Goal: Task Accomplishment & Management: Complete application form

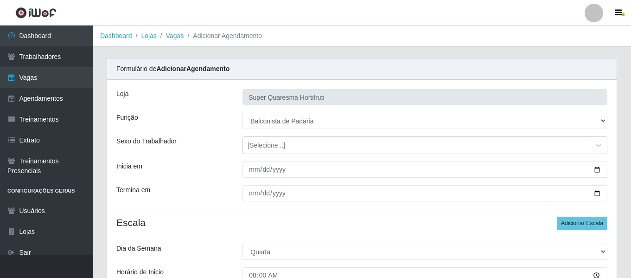
select select "115"
select select "3"
select select "4"
select select "5"
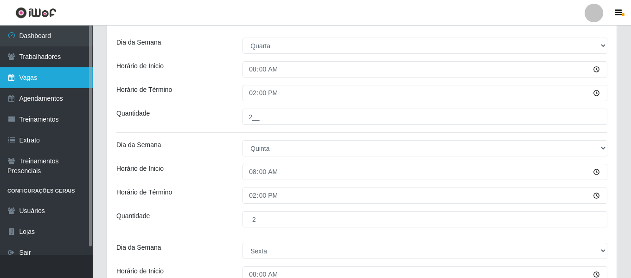
drag, startPoint x: 0, startPoint y: 0, endPoint x: 51, endPoint y: 86, distance: 100.0
click at [51, 86] on link "Vagas" at bounding box center [46, 77] width 93 height 21
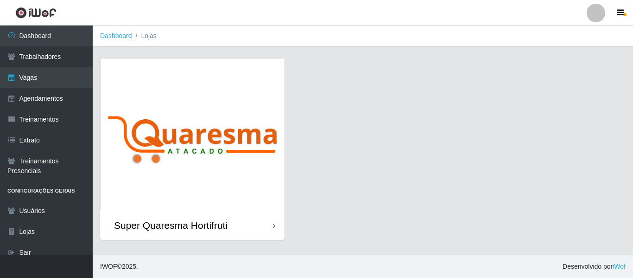
click at [172, 94] on img at bounding box center [192, 134] width 185 height 152
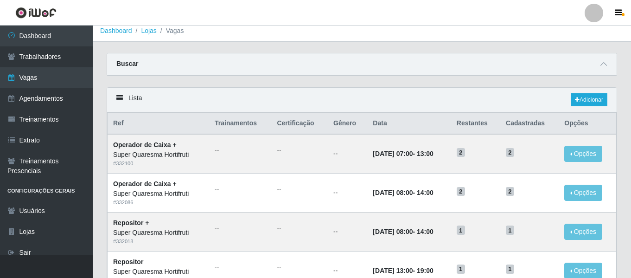
scroll to position [3, 0]
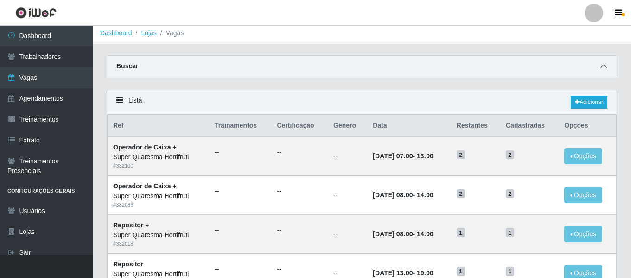
click at [602, 68] on icon at bounding box center [603, 66] width 6 height 6
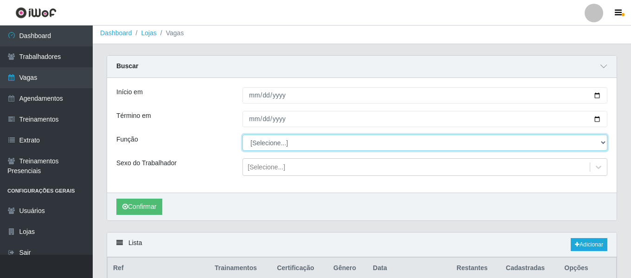
click at [291, 147] on select "[Selecione...] ASG ASG + ASG ++ Balconista de Padaria Operador de Caixa Operado…" at bounding box center [425, 142] width 365 height 16
drag, startPoint x: 291, startPoint y: 147, endPoint x: 275, endPoint y: 144, distance: 16.1
click at [275, 144] on select "[Selecione...] ASG ASG + ASG ++ Balconista de Padaria Operador de Caixa Operado…" at bounding box center [425, 142] width 365 height 16
click at [243, 135] on select "[Selecione...] ASG ASG + ASG ++ Balconista de Padaria Operador de Caixa Operado…" at bounding box center [425, 142] width 365 height 16
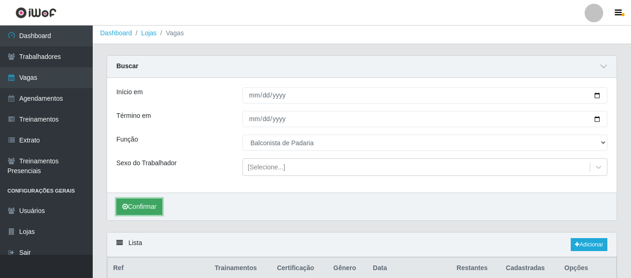
click at [147, 201] on button "Confirmar" at bounding box center [139, 206] width 46 height 16
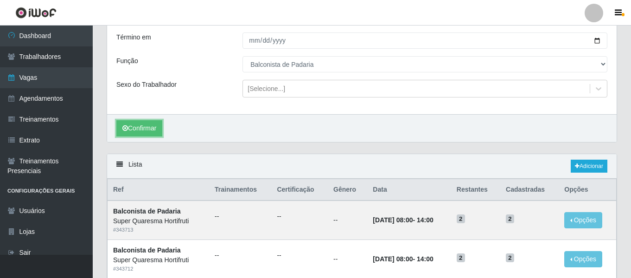
scroll to position [79, 0]
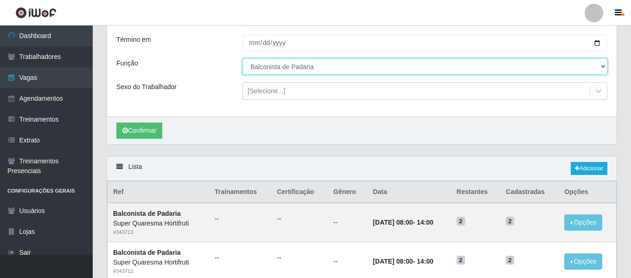
click at [332, 73] on select "[Selecione...] ASG ASG + ASG ++ Balconista de Padaria Operador de Caixa Operado…" at bounding box center [425, 66] width 365 height 16
click at [243, 59] on select "[Selecione...] ASG ASG + ASG ++ Balconista de Padaria Operador de Caixa Operado…" at bounding box center [425, 66] width 365 height 16
click at [287, 71] on select "[Selecione...] ASG ASG + ASG ++ Balconista de Padaria Operador de Caixa Operado…" at bounding box center [425, 66] width 365 height 16
select select "115"
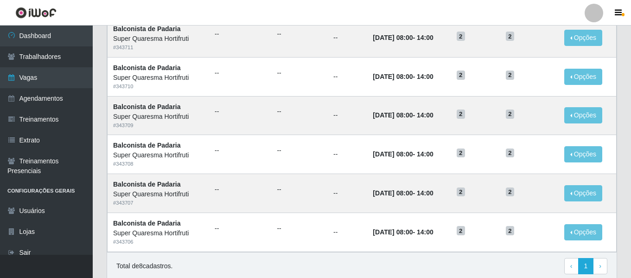
scroll to position [236, 0]
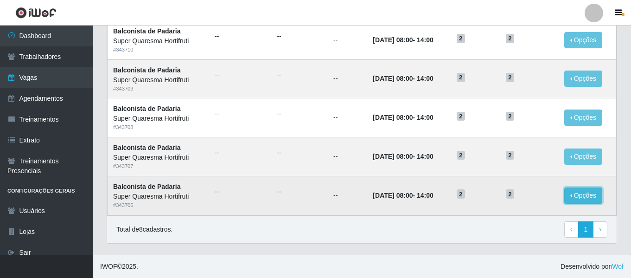
click at [593, 192] on button "Opções" at bounding box center [583, 195] width 38 height 16
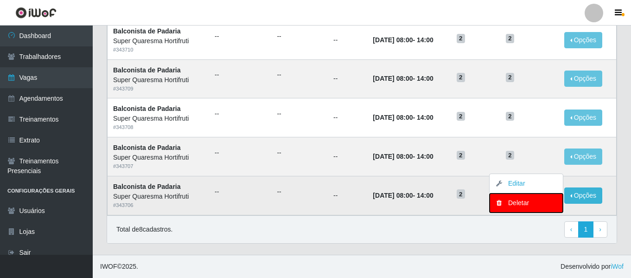
click at [523, 210] on button "Deletar" at bounding box center [526, 202] width 73 height 19
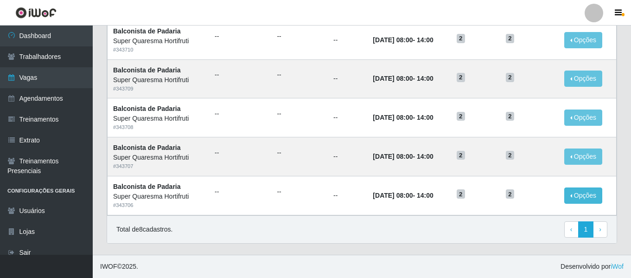
drag, startPoint x: 587, startPoint y: 204, endPoint x: 583, endPoint y: 188, distance: 16.2
click at [583, 188] on td "Opções Editar Deletar" at bounding box center [587, 195] width 57 height 39
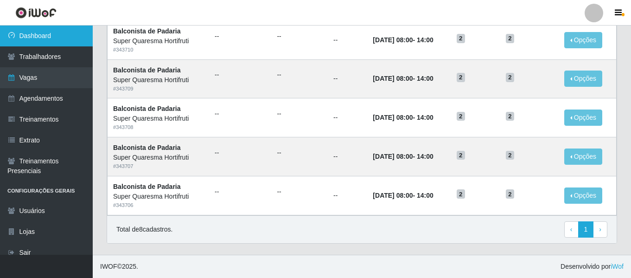
click at [55, 38] on link "Dashboard" at bounding box center [46, 36] width 93 height 21
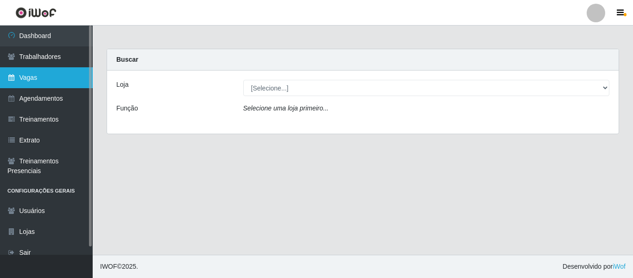
click at [48, 77] on link "Vagas" at bounding box center [46, 77] width 93 height 21
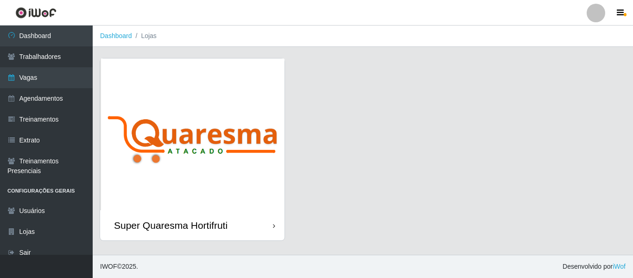
click at [220, 84] on img at bounding box center [192, 134] width 185 height 152
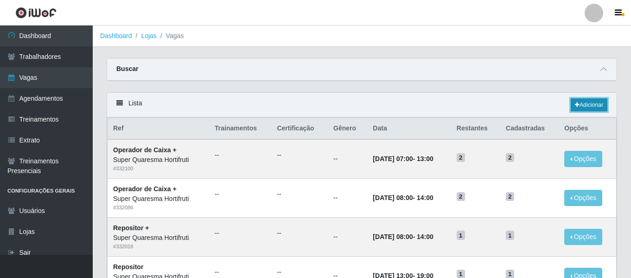
click at [586, 107] on link "Adicionar" at bounding box center [589, 104] width 37 height 13
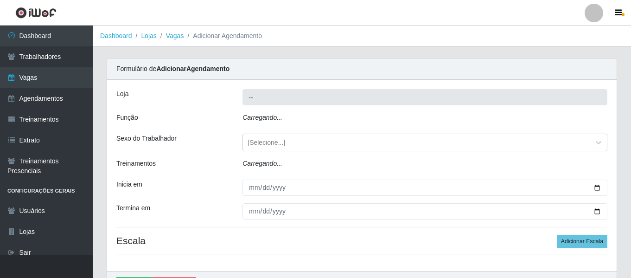
type input "Super Quaresma Hortifruti"
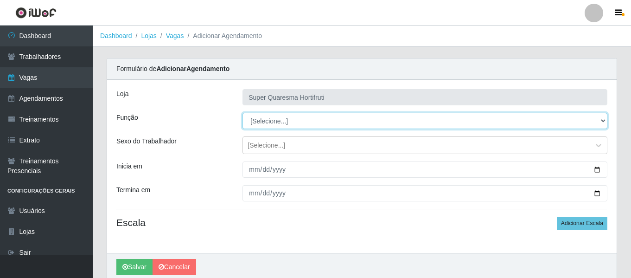
click at [260, 113] on select "[Selecione...] ASG ASG + ASG ++ Balconista de Padaria Balconista de Padaria + B…" at bounding box center [425, 121] width 365 height 16
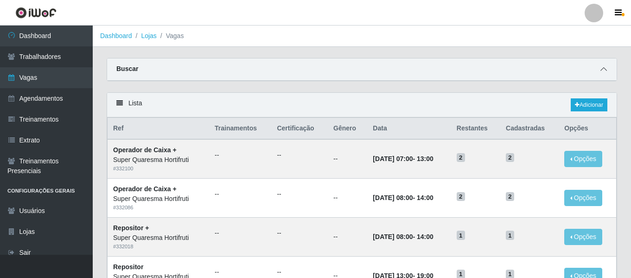
click at [607, 74] on span at bounding box center [603, 69] width 11 height 11
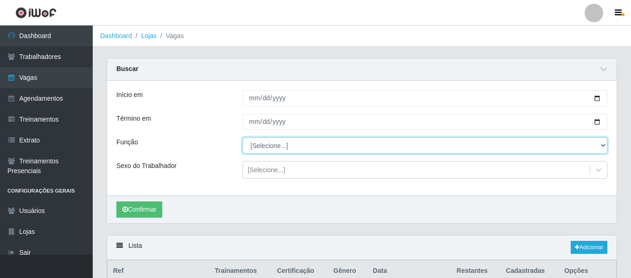
click at [305, 143] on select "[Selecione...] ASG ASG + ASG ++ Balconista de Padaria Balconista de Padaria + B…" at bounding box center [425, 145] width 365 height 16
select select "115"
click at [243, 138] on select "[Selecione...] ASG ASG + ASG ++ Balconista de Padaria Balconista de Padaria + B…" at bounding box center [425, 145] width 365 height 16
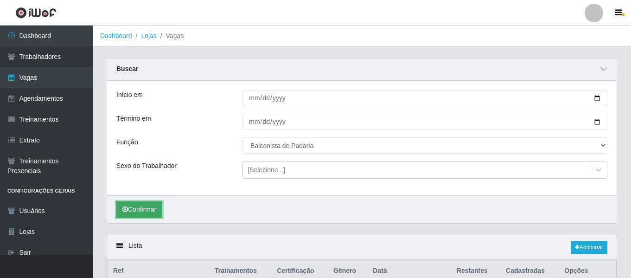
click at [137, 206] on button "Confirmar" at bounding box center [139, 209] width 46 height 16
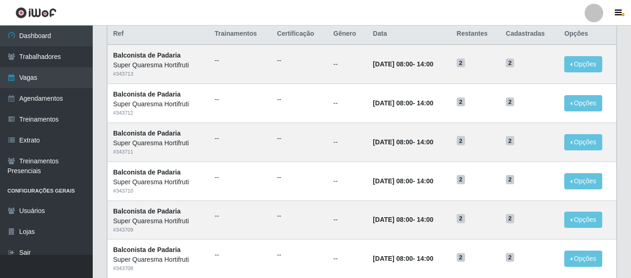
scroll to position [378, 0]
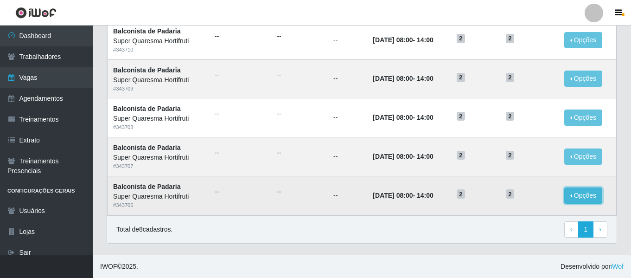
click at [598, 202] on button "Opções" at bounding box center [583, 195] width 38 height 16
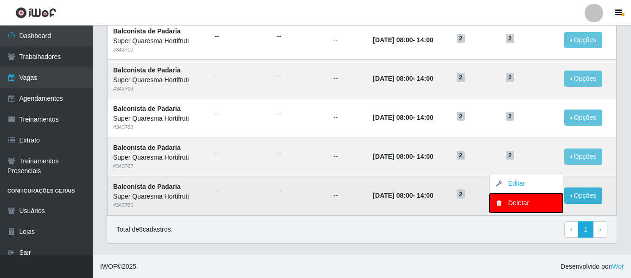
click at [512, 201] on div "Deletar" at bounding box center [526, 203] width 55 height 10
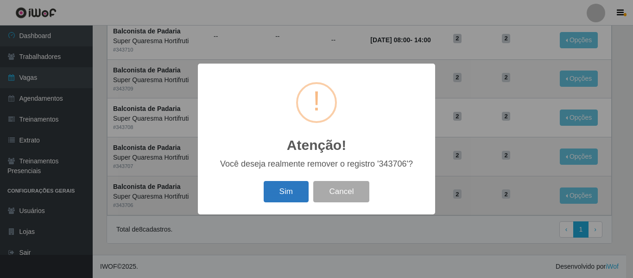
click at [289, 186] on button "Sim" at bounding box center [286, 192] width 45 height 22
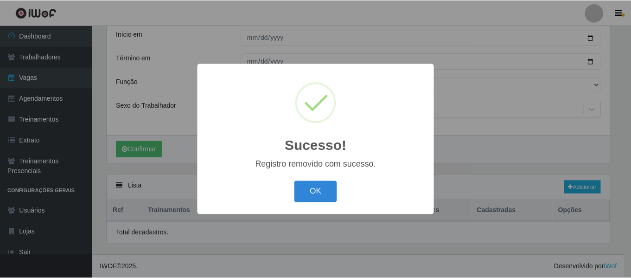
scroll to position [339, 0]
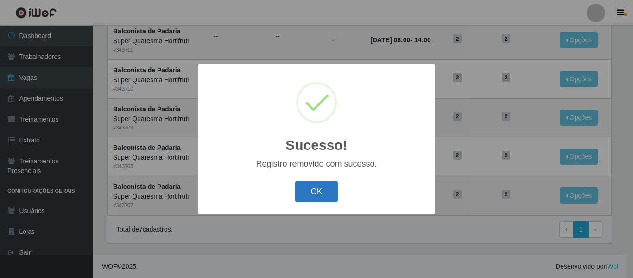
click at [316, 198] on button "OK" at bounding box center [316, 192] width 43 height 22
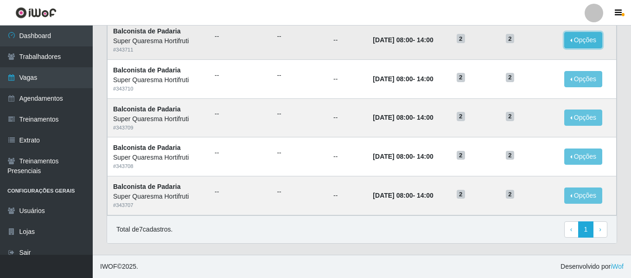
click at [577, 32] on button "Opções" at bounding box center [583, 40] width 38 height 16
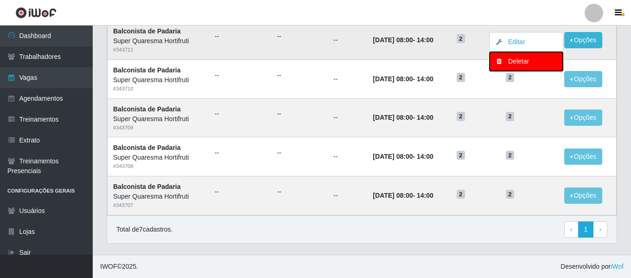
click at [530, 64] on div "Deletar" at bounding box center [526, 62] width 55 height 10
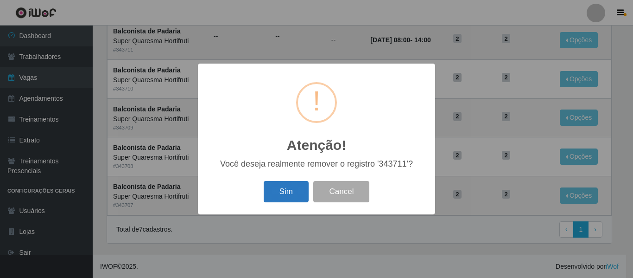
click at [288, 193] on button "Sim" at bounding box center [286, 192] width 45 height 22
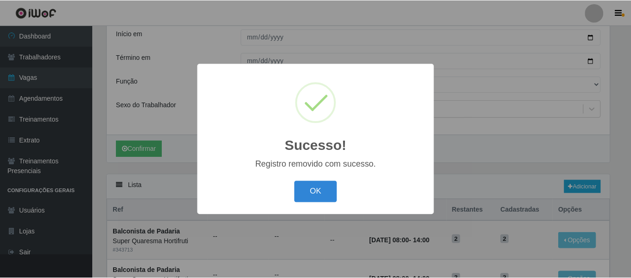
scroll to position [301, 0]
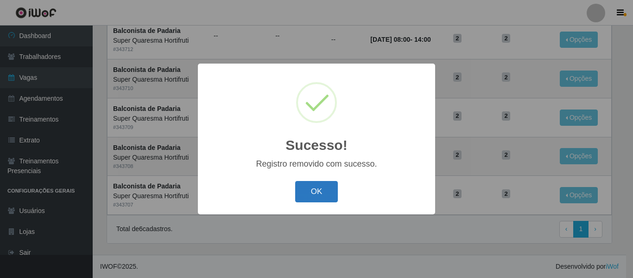
click at [318, 192] on button "OK" at bounding box center [316, 192] width 43 height 22
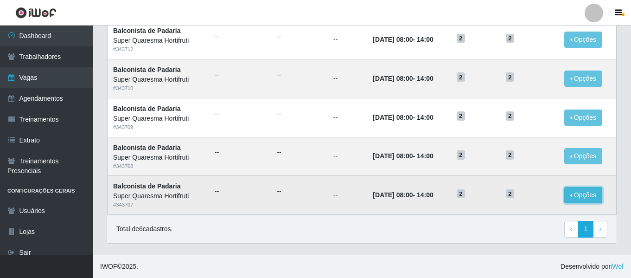
click at [577, 194] on button "Opções" at bounding box center [583, 195] width 38 height 16
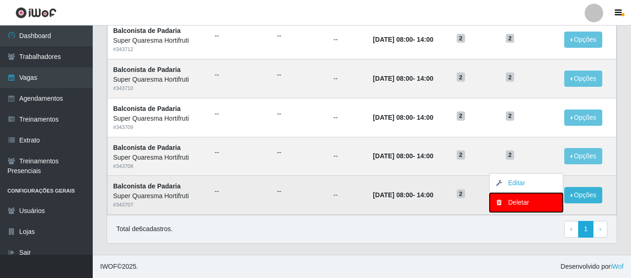
click at [516, 202] on div "Deletar" at bounding box center [526, 203] width 55 height 10
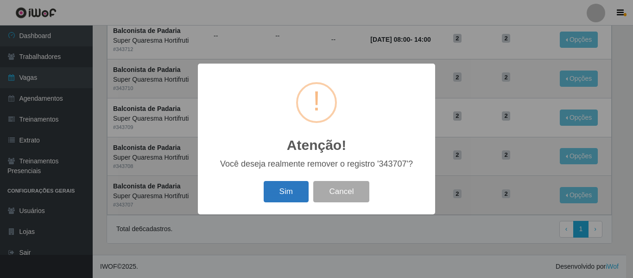
click at [290, 188] on button "Sim" at bounding box center [286, 192] width 45 height 22
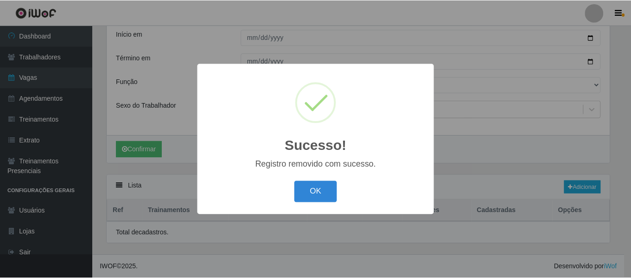
scroll to position [262, 0]
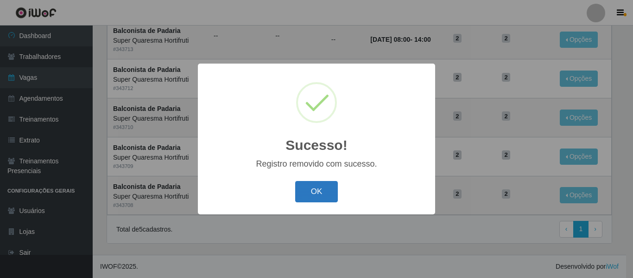
click at [324, 194] on button "OK" at bounding box center [316, 192] width 43 height 22
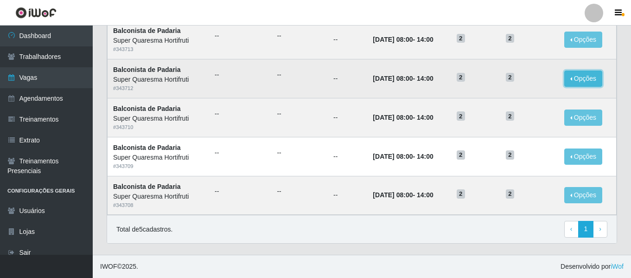
click at [574, 78] on button "Opções" at bounding box center [583, 78] width 38 height 16
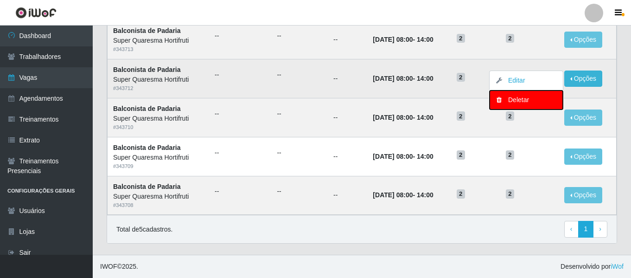
click at [538, 99] on div "Deletar" at bounding box center [526, 100] width 55 height 10
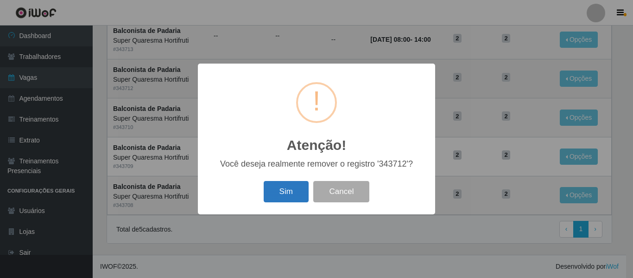
click at [290, 189] on button "Sim" at bounding box center [286, 192] width 45 height 22
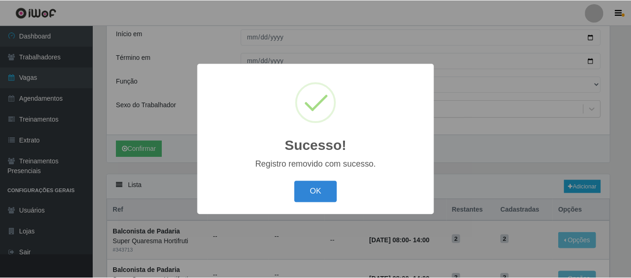
scroll to position [223, 0]
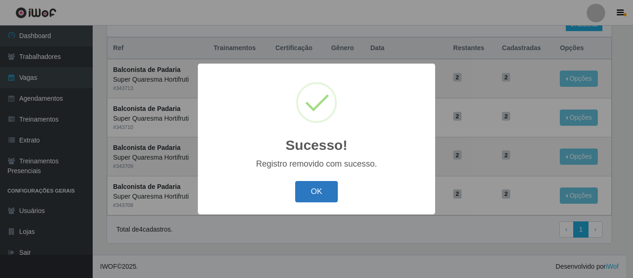
click at [303, 193] on button "OK" at bounding box center [316, 192] width 43 height 22
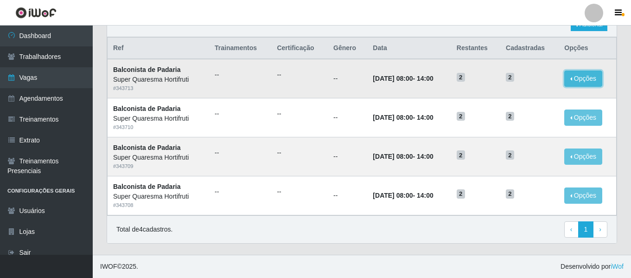
click at [569, 80] on button "Opções" at bounding box center [583, 78] width 38 height 16
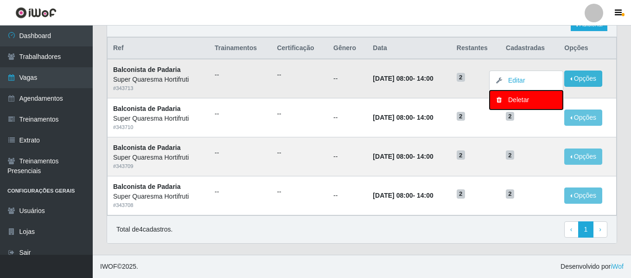
click at [523, 102] on div "Deletar" at bounding box center [526, 100] width 55 height 10
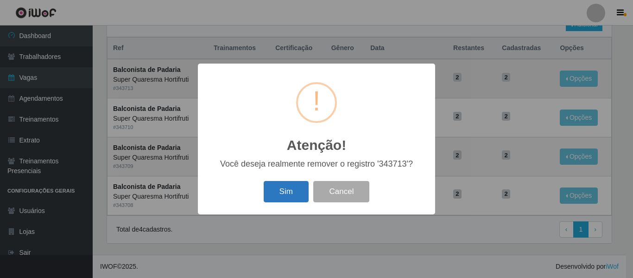
click at [292, 185] on button "Sim" at bounding box center [286, 192] width 45 height 22
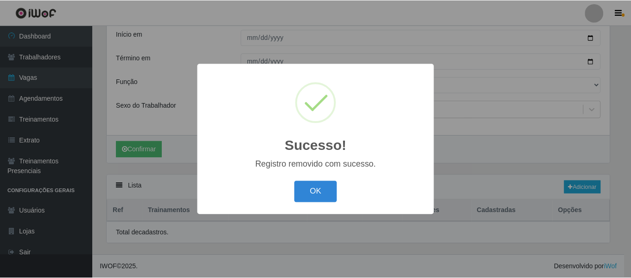
scroll to position [184, 0]
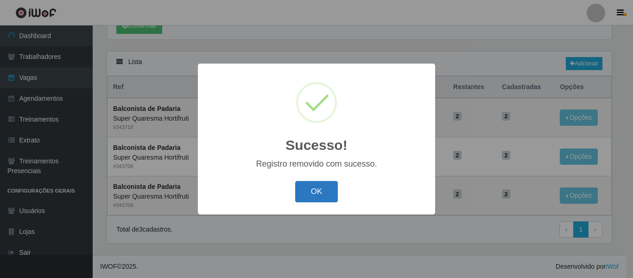
click at [322, 196] on button "OK" at bounding box center [316, 192] width 43 height 22
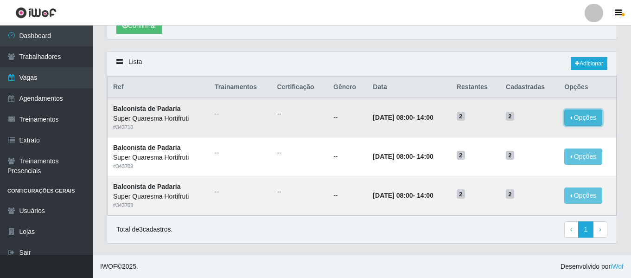
click at [570, 117] on button "Opções" at bounding box center [583, 117] width 38 height 16
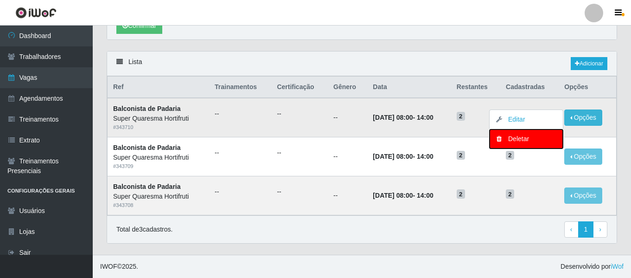
click at [515, 134] on div "Deletar" at bounding box center [526, 139] width 55 height 10
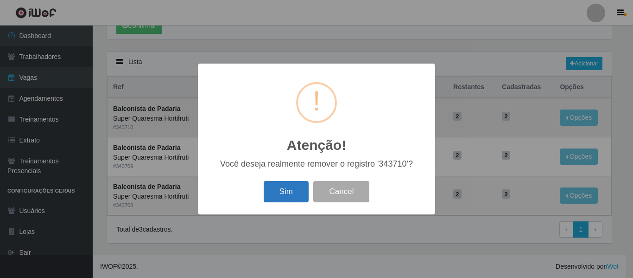
click at [301, 191] on button "Sim" at bounding box center [286, 192] width 45 height 22
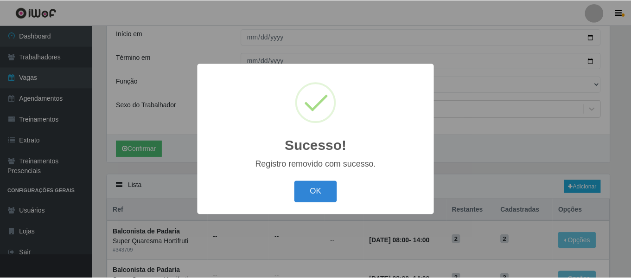
scroll to position [145, 0]
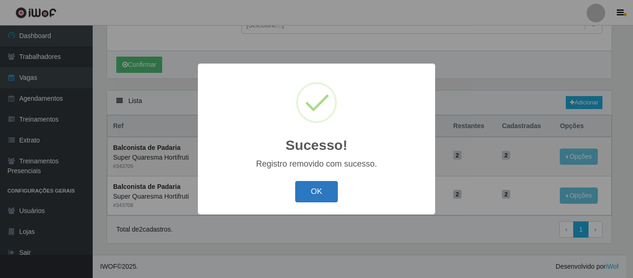
click at [332, 196] on button "OK" at bounding box center [316, 192] width 43 height 22
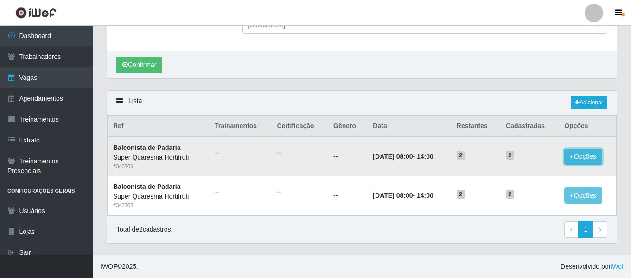
click at [589, 163] on button "Opções" at bounding box center [583, 156] width 38 height 16
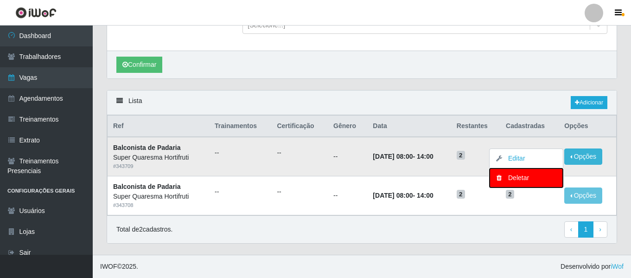
click at [521, 180] on div "Deletar" at bounding box center [526, 178] width 55 height 10
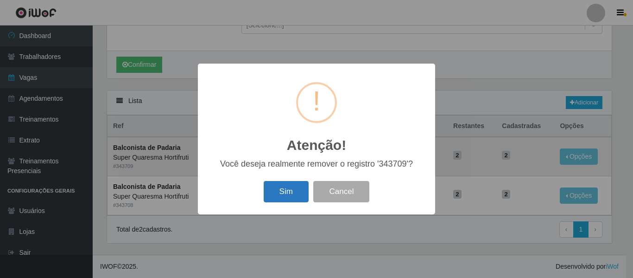
click at [302, 192] on button "Sim" at bounding box center [286, 192] width 45 height 22
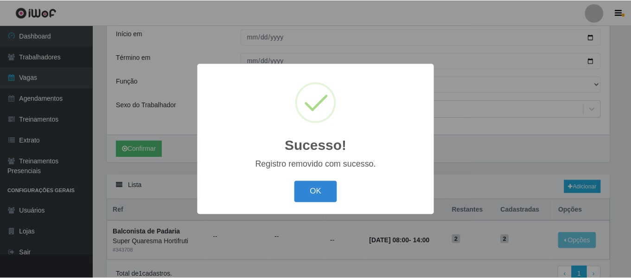
scroll to position [107, 0]
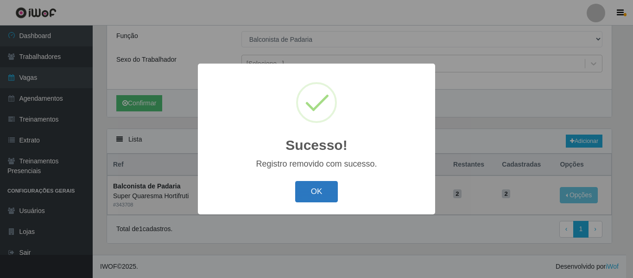
click at [314, 191] on button "OK" at bounding box center [316, 192] width 43 height 22
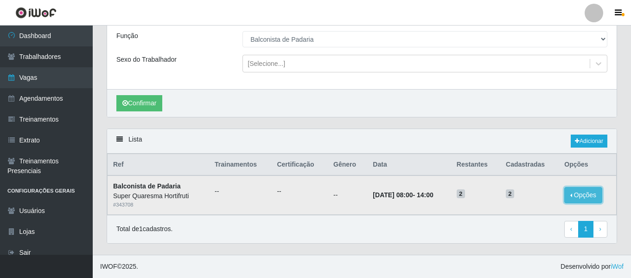
click at [568, 197] on button "Opções" at bounding box center [583, 195] width 38 height 16
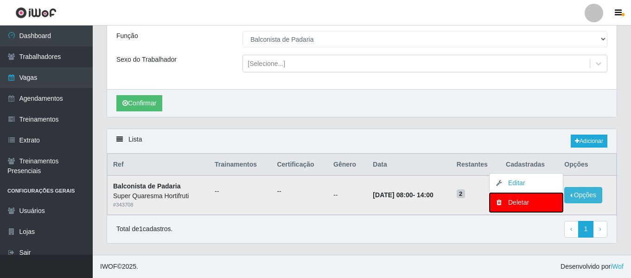
click at [541, 199] on div "Deletar" at bounding box center [526, 203] width 55 height 10
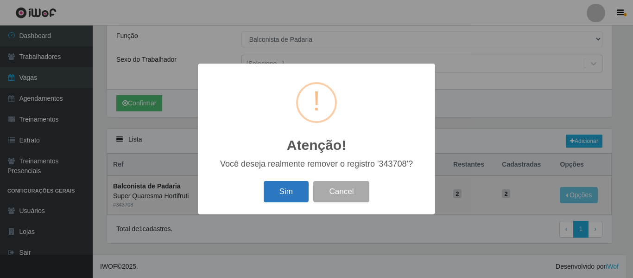
click at [274, 186] on button "Sim" at bounding box center [286, 192] width 45 height 22
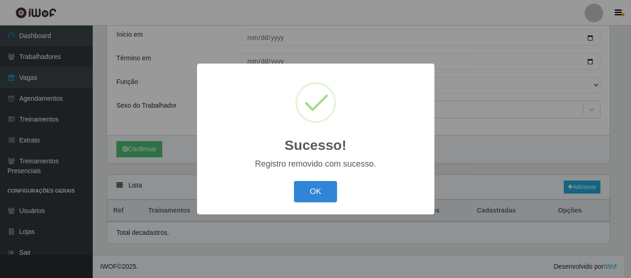
scroll to position [61, 0]
click at [302, 192] on button "OK" at bounding box center [316, 192] width 43 height 22
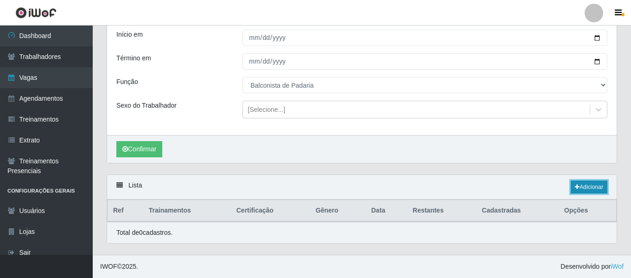
click at [594, 191] on link "Adicionar" at bounding box center [589, 186] width 37 height 13
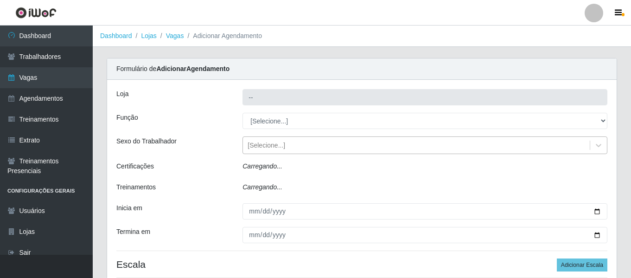
type input "Super Quaresma Hortifruti"
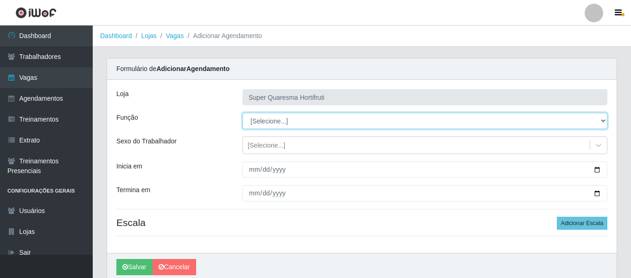
click at [269, 119] on select "[Selecione...] ASG ASG + ASG ++ Balconista de Padaria Balconista de Padaria + B…" at bounding box center [425, 121] width 365 height 16
select select "115"
click at [243, 113] on select "[Selecione...] ASG ASG + ASG ++ Balconista de Padaria Balconista de Padaria + B…" at bounding box center [425, 121] width 365 height 16
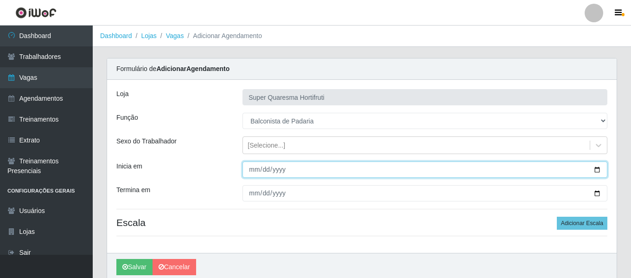
click at [255, 168] on input "Inicia em" at bounding box center [425, 169] width 365 height 16
type input "2025-09-11"
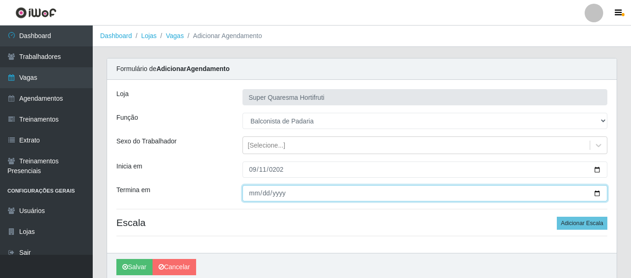
click at [254, 198] on input "Termina em" at bounding box center [425, 193] width 365 height 16
click at [265, 192] on input "2025-09-11" at bounding box center [425, 193] width 365 height 16
click at [257, 193] on input "2025-11-11" at bounding box center [425, 193] width 365 height 16
click at [253, 192] on input "2025-11-11" at bounding box center [425, 193] width 365 height 16
type input "2025-11-12"
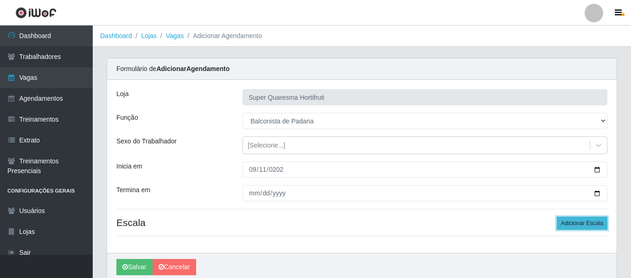
click at [584, 229] on button "Adicionar Escala" at bounding box center [582, 223] width 51 height 13
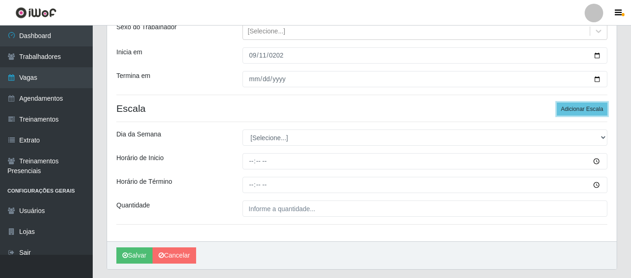
scroll to position [115, 0]
click at [581, 111] on button "Adicionar Escala" at bounding box center [582, 108] width 51 height 13
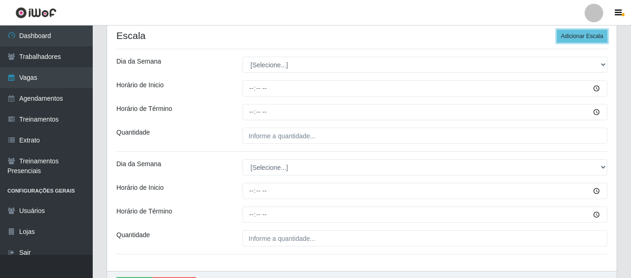
scroll to position [185, 0]
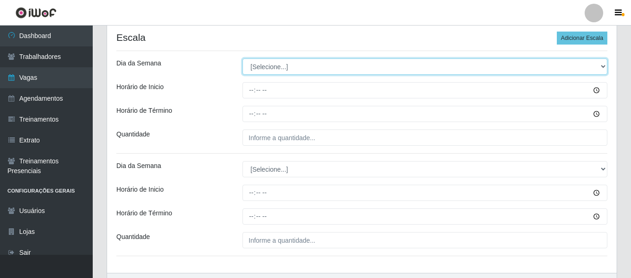
click at [265, 68] on select "[Selecione...] Segunda Terça Quarta Quinta Sexta Sábado Domingo" at bounding box center [425, 66] width 365 height 16
click at [243, 58] on select "[Selecione...] Segunda Terça Quarta Quinta Sexta Sábado Domingo" at bounding box center [425, 66] width 365 height 16
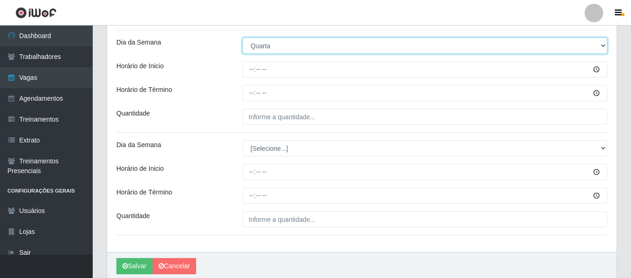
scroll to position [160, 0]
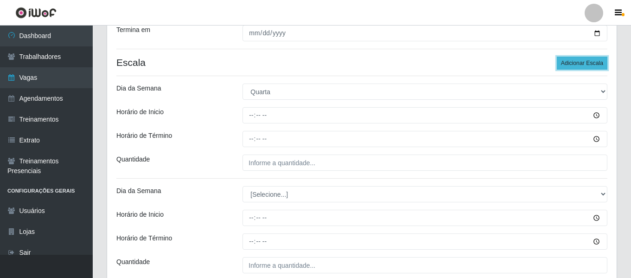
click at [587, 69] on button "Adicionar Escala" at bounding box center [582, 63] width 51 height 13
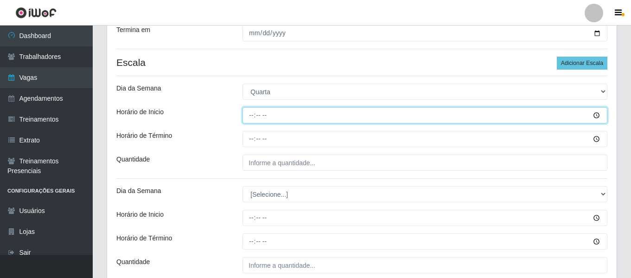
click at [247, 115] on input "Horário de Inicio" at bounding box center [425, 115] width 365 height 16
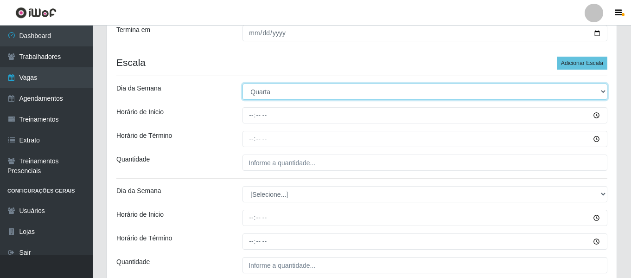
click at [257, 92] on select "[Selecione...] Segunda Terça Quarta Quinta Sexta Sábado Domingo" at bounding box center [425, 91] width 365 height 16
click at [248, 94] on select "[Selecione...] Segunda Terça Quarta Quinta Sexta Sábado Domingo" at bounding box center [425, 91] width 365 height 16
select select "4"
click at [243, 83] on select "[Selecione...] Segunda Terça Quarta Quinta Sexta Sábado Domingo" at bounding box center [425, 91] width 365 height 16
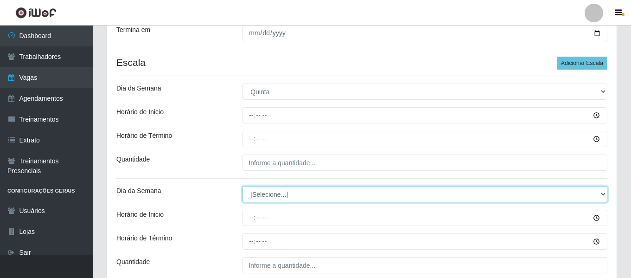
click at [269, 191] on select "[Selecione...] Segunda Terça Quarta Quinta Sexta Sábado Domingo" at bounding box center [425, 194] width 365 height 16
select select "5"
click at [243, 186] on select "[Selecione...] Segunda Terça Quarta Quinta Sexta Sábado Domingo" at bounding box center [425, 194] width 365 height 16
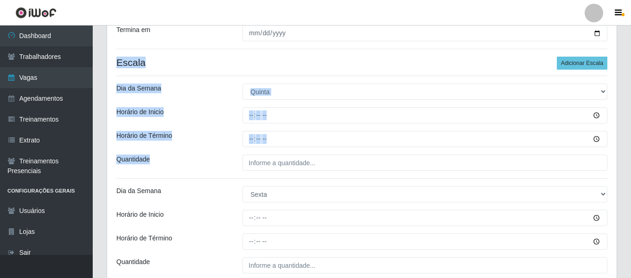
drag, startPoint x: 630, startPoint y: 76, endPoint x: 632, endPoint y: 148, distance: 71.9
click at [631, 148] on html "Perfil Alterar Senha Sair Dashboard Trabalhadores Vagas Agendamentos Treinament…" at bounding box center [315, 151] width 631 height 623
click at [616, 145] on div "Loja Super Quaresma Hortifruti Função [Selecione...] ASG ASG + ASG ++ Balconist…" at bounding box center [362, 160] width 510 height 480
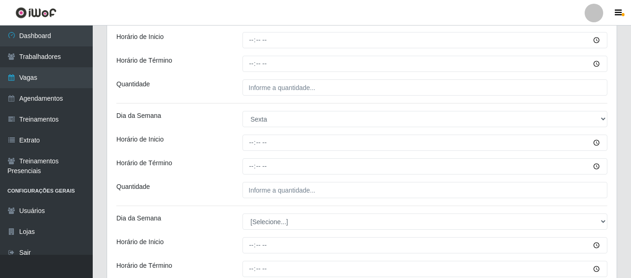
scroll to position [234, 0]
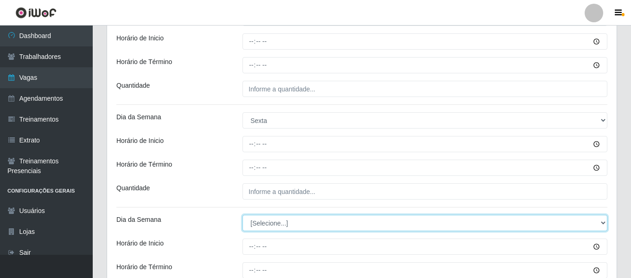
click at [290, 216] on select "[Selecione...] Segunda Terça Quarta Quinta Sexta Sábado Domingo" at bounding box center [425, 223] width 365 height 16
select select "3"
click at [243, 215] on select "[Selecione...] Segunda Terça Quarta Quinta Sexta Sábado Domingo" at bounding box center [425, 223] width 365 height 16
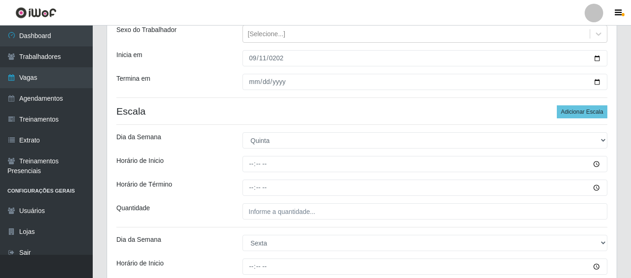
scroll to position [99, 0]
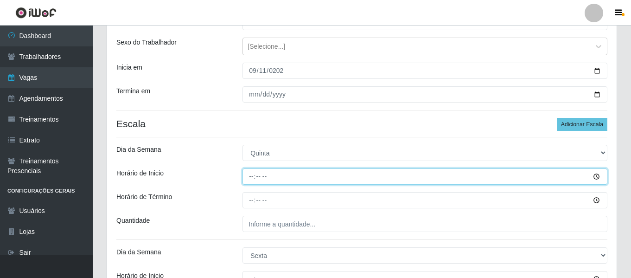
click at [245, 170] on input "Horário de Inicio" at bounding box center [425, 176] width 365 height 16
type input "08:00"
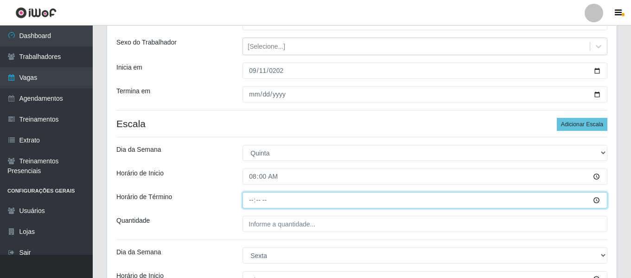
click at [252, 204] on input "Horário de Término" at bounding box center [425, 200] width 365 height 16
type input "14:00"
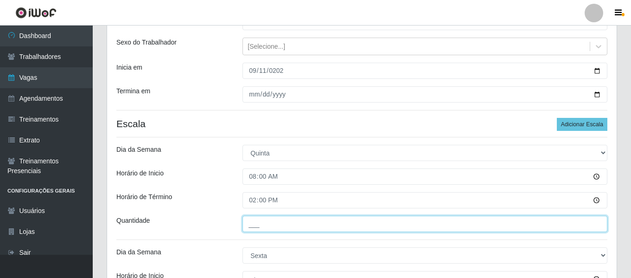
click at [258, 218] on input "___" at bounding box center [425, 224] width 365 height 16
type input "2__"
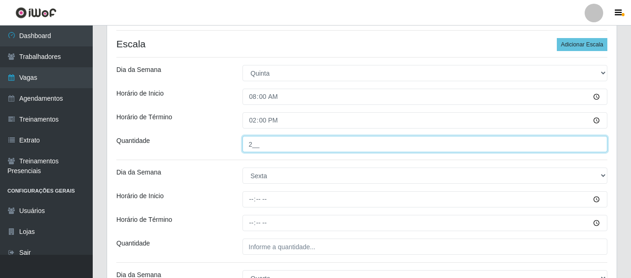
scroll to position [219, 0]
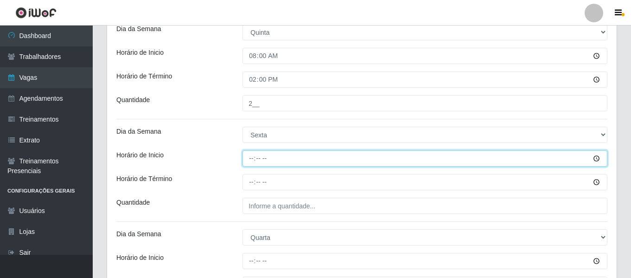
click at [253, 156] on input "Horário de Inicio" at bounding box center [425, 158] width 365 height 16
type input "08:00"
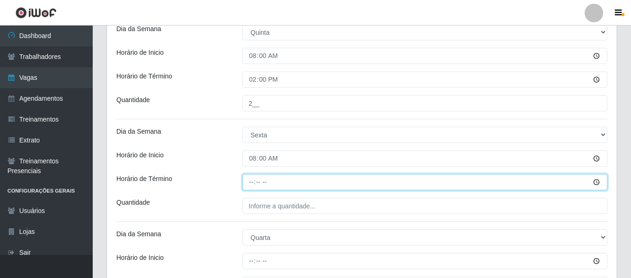
click at [252, 183] on input "Horário de Término" at bounding box center [425, 182] width 365 height 16
type input "14:00"
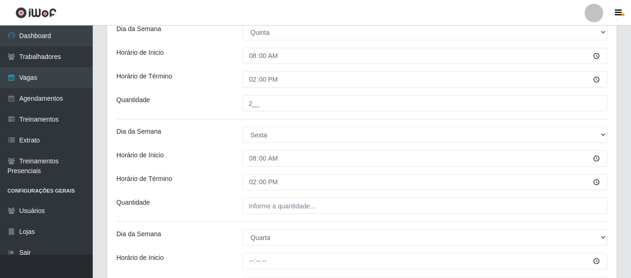
click at [263, 197] on div "Loja Super Quaresma Hortifruti Função [Selecione...] ASG ASG + ASG ++ Balconist…" at bounding box center [362, 100] width 510 height 480
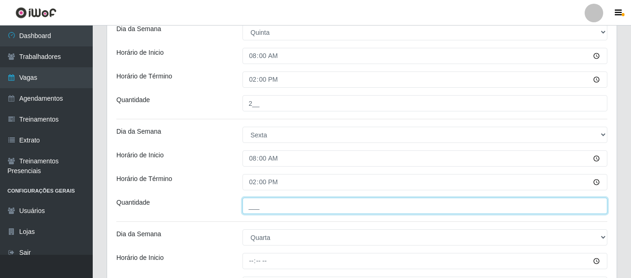
click at [259, 204] on input "___" at bounding box center [425, 206] width 365 height 16
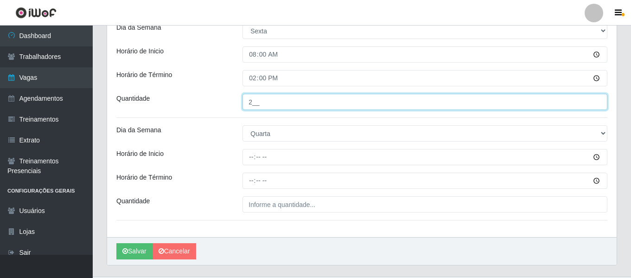
scroll to position [322, 0]
type input "2__"
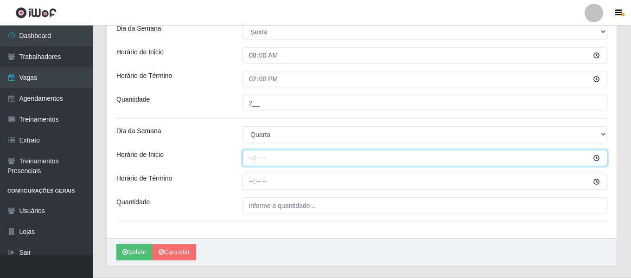
click at [248, 159] on input "Horário de Inicio" at bounding box center [425, 158] width 365 height 16
type input "08:00"
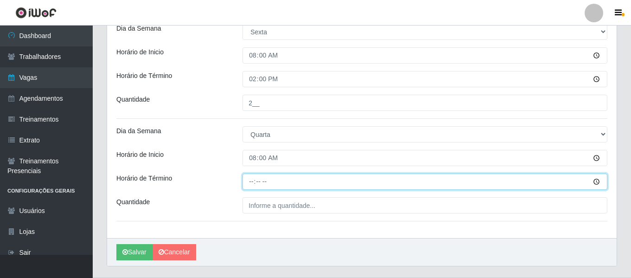
click at [252, 176] on input "Horário de Término" at bounding box center [425, 181] width 365 height 16
type input "14:00"
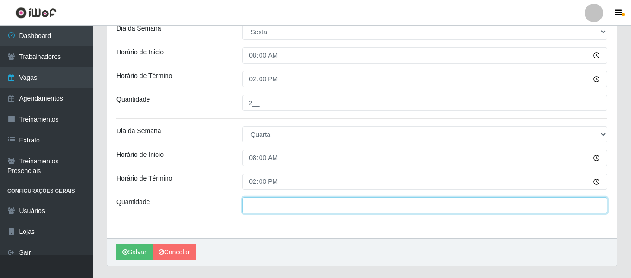
click at [262, 203] on input "___" at bounding box center [425, 205] width 365 height 16
type input "2__"
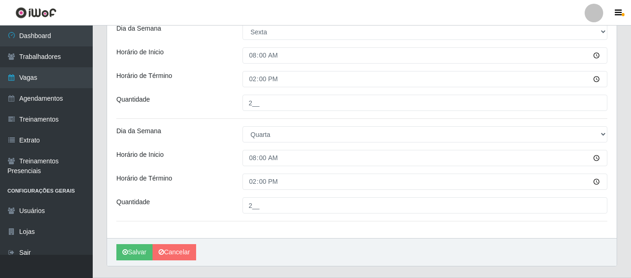
click at [626, 184] on div "Carregando... Formulário de Adicionar Agendamento Loja Super Quaresma Hortifrut…" at bounding box center [362, 7] width 538 height 542
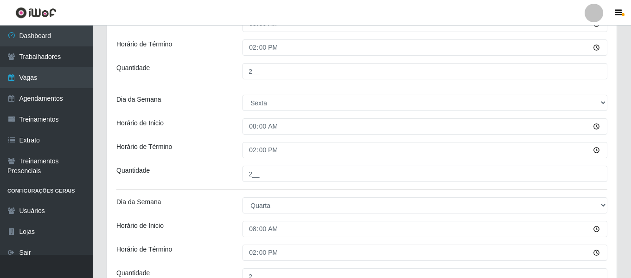
scroll to position [345, 0]
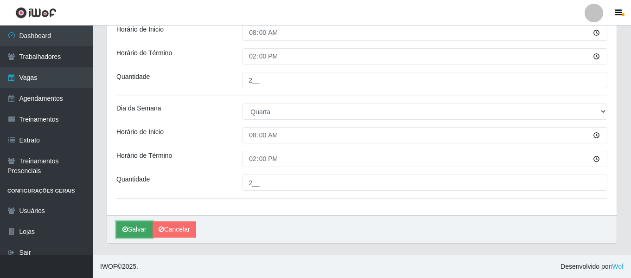
click at [127, 228] on icon "submit" at bounding box center [125, 229] width 6 height 6
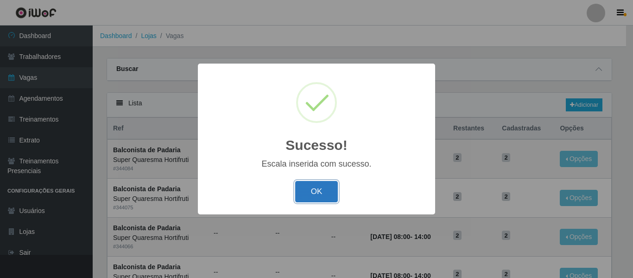
click at [321, 192] on button "OK" at bounding box center [316, 192] width 43 height 22
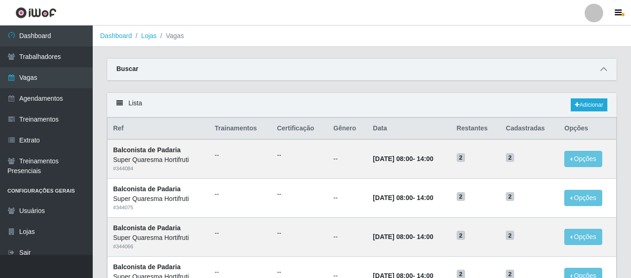
click at [601, 70] on icon at bounding box center [603, 69] width 6 height 6
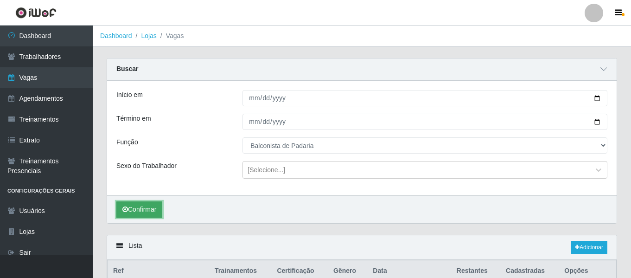
click at [131, 211] on button "Confirmar" at bounding box center [139, 209] width 46 height 16
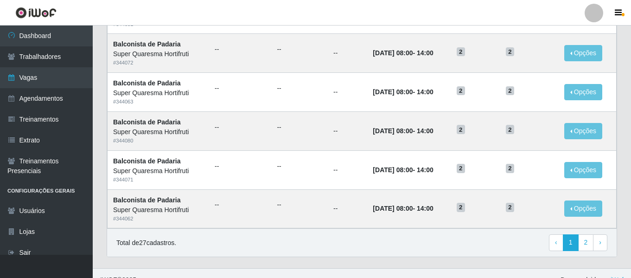
scroll to position [651, 0]
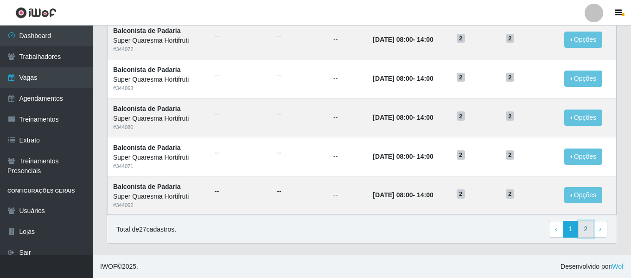
click at [587, 231] on link "2" at bounding box center [586, 229] width 16 height 17
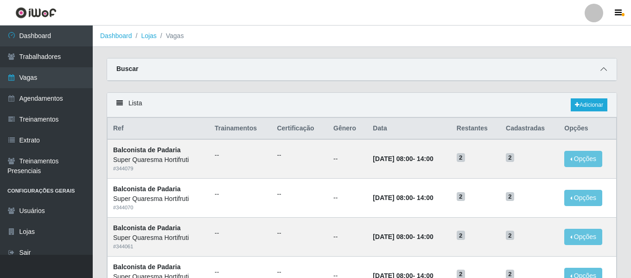
click at [599, 70] on span at bounding box center [603, 69] width 11 height 11
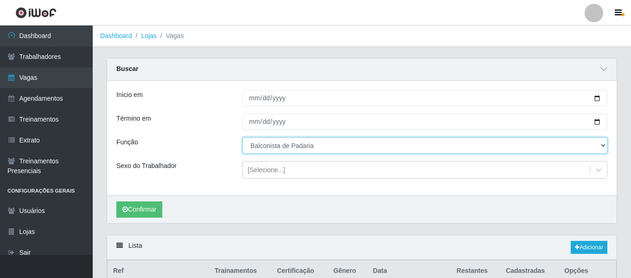
click at [318, 147] on select "[Selecione...] ASG ASG + ASG ++ Balconista de Padaria Balconista de Padaria + B…" at bounding box center [425, 145] width 365 height 16
select select "117"
click at [243, 138] on select "[Selecione...] ASG ASG + ASG ++ Balconista de Padaria Balconista de Padaria + B…" at bounding box center [425, 145] width 365 height 16
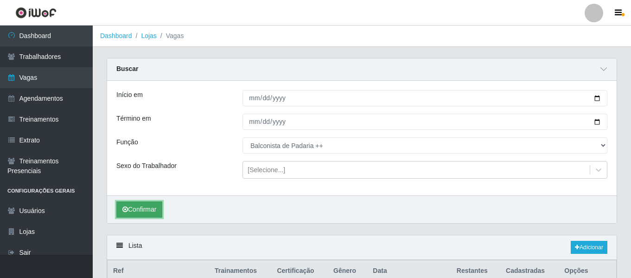
click at [153, 209] on button "Confirmar" at bounding box center [139, 209] width 46 height 16
